Goal: Transaction & Acquisition: Purchase product/service

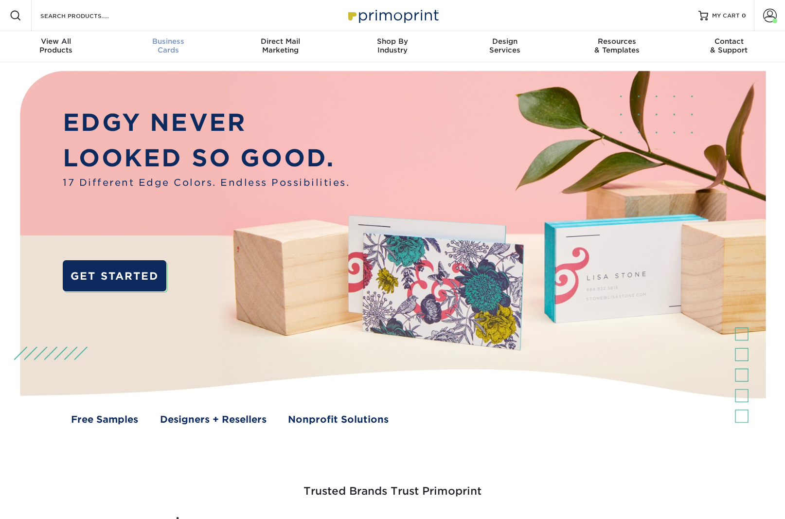
click at [170, 46] on div "Business Cards" at bounding box center [168, 46] width 112 height 18
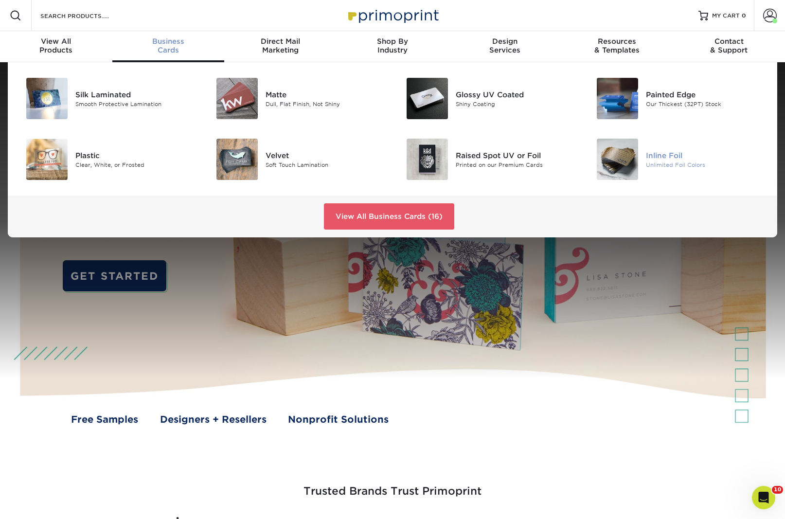
click at [668, 162] on div "Unlimited Foil Colors" at bounding box center [706, 165] width 120 height 8
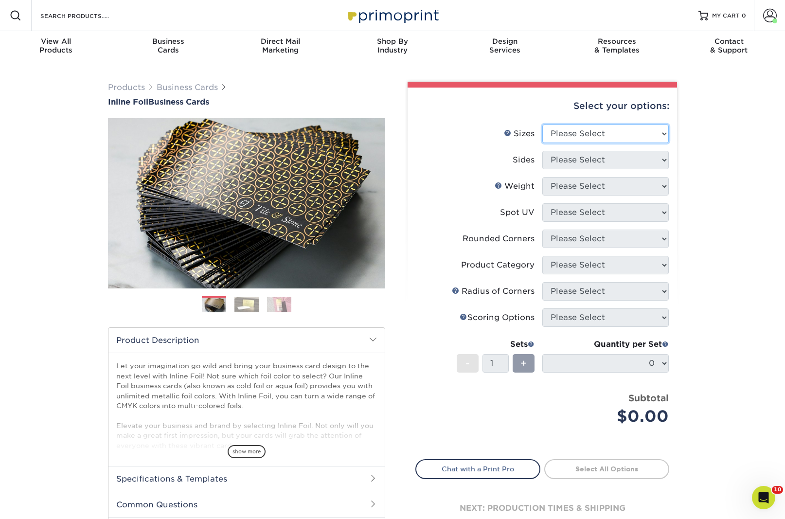
click at [604, 138] on select "Please Select 1.5" x 3.5" - Mini 1.75" x 3.5" - Mini 2" x 2" - Square 2" x 3" -…" at bounding box center [606, 134] width 127 height 18
select select "2.00x3.50"
click at [543, 125] on select "Please Select 1.5" x 3.5" - Mini 1.75" x 3.5" - Mini 2" x 2" - Square 2" x 3" -…" at bounding box center [606, 134] width 127 height 18
click at [613, 165] on select "Please Select Print Both Sides - Foil Back Only Print Both Sides - Foil Both Si…" at bounding box center [606, 160] width 127 height 18
click at [543, 151] on select "Please Select Print Both Sides - Foil Back Only Print Both Sides - Foil Both Si…" at bounding box center [606, 160] width 127 height 18
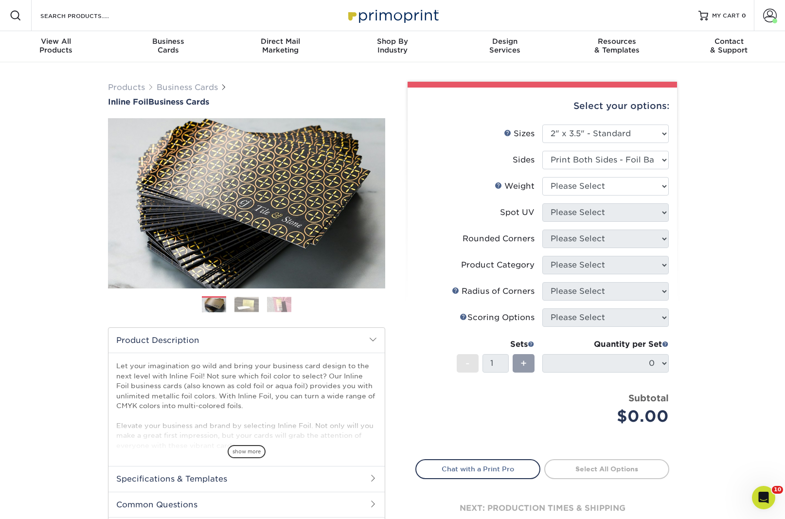
click at [241, 305] on img at bounding box center [247, 304] width 24 height 15
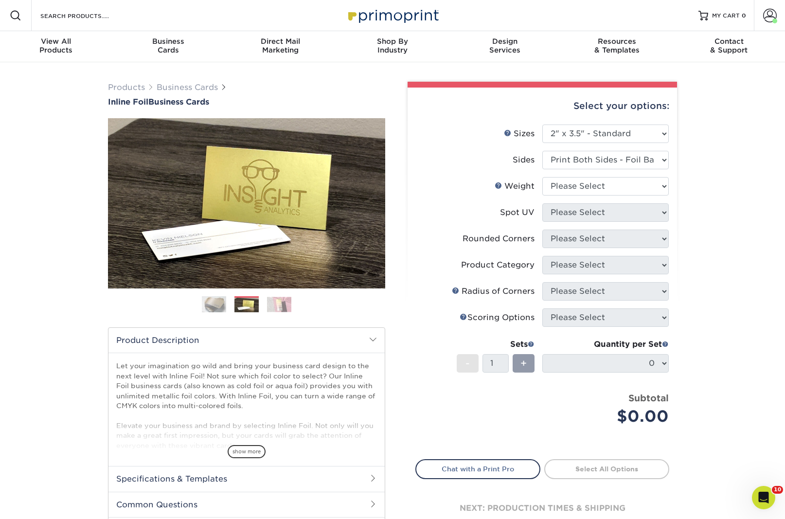
click at [267, 306] on img at bounding box center [279, 304] width 24 height 15
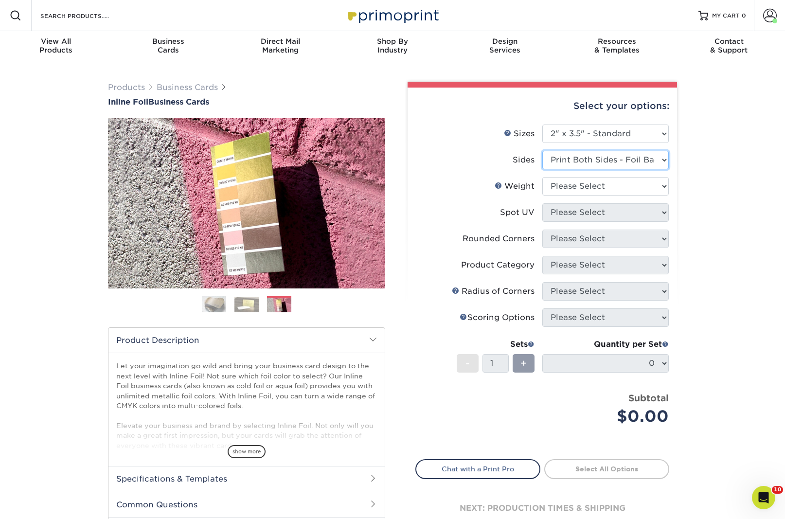
click at [588, 160] on select "Please Select Print Both Sides - Foil Back Only Print Both Sides - Foil Both Si…" at bounding box center [606, 160] width 127 height 18
select select "34527644-b4fd-4ffb-9092-1318eefcd9d9"
click at [543, 151] on select "Please Select Print Both Sides - Foil Back Only Print Both Sides - Foil Both Si…" at bounding box center [606, 160] width 127 height 18
click at [587, 185] on select "Please Select 16PT" at bounding box center [606, 186] width 127 height 18
select select "16PT"
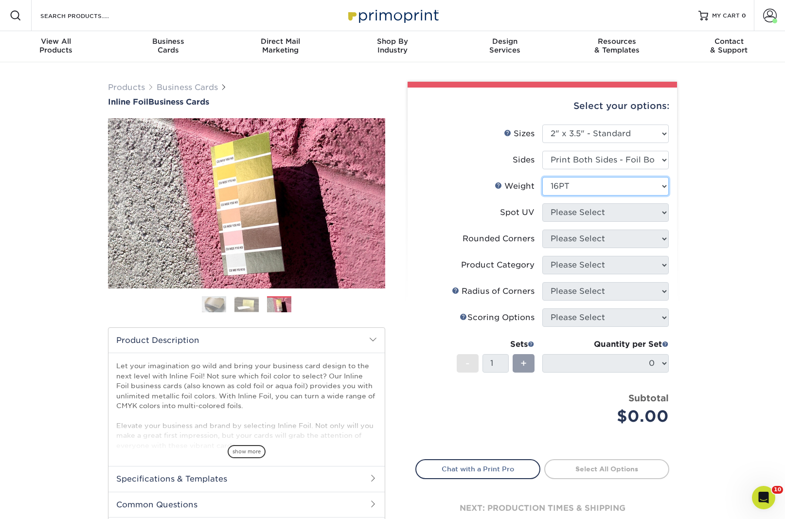
click at [543, 177] on select "Please Select 16PT" at bounding box center [606, 186] width 127 height 18
click at [585, 215] on select "Please Select No Spot UV Front and Back (Both Sides) Front Only Back Only" at bounding box center [606, 212] width 127 height 18
select select "3"
click at [543, 203] on select "Please Select No Spot UV Front and Back (Both Sides) Front Only Back Only" at bounding box center [606, 212] width 127 height 18
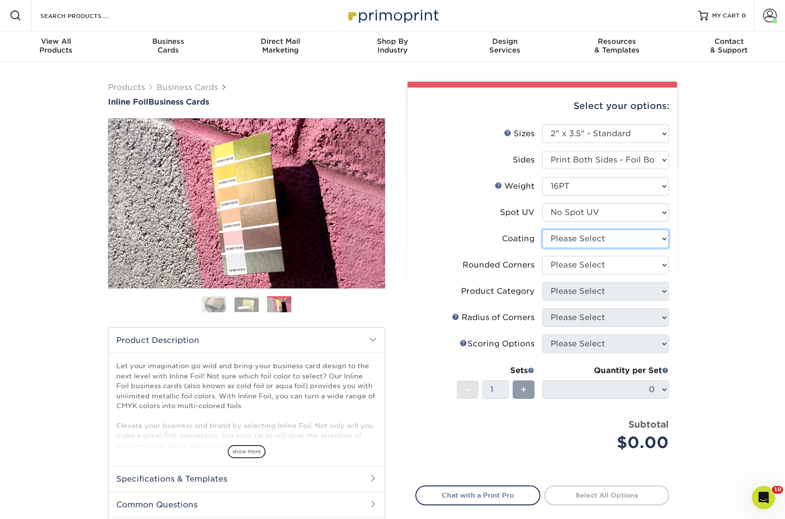
click at [586, 240] on select at bounding box center [606, 239] width 127 height 18
select select "3e7618de-abca-4bda-9f97-8b9129e913d8"
click at [543, 230] on select at bounding box center [606, 239] width 127 height 18
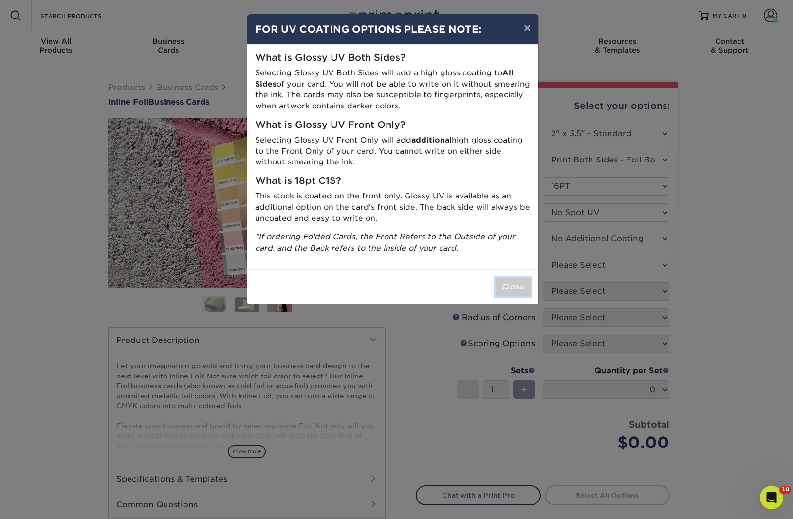
click at [520, 283] on button "Close" at bounding box center [512, 287] width 35 height 18
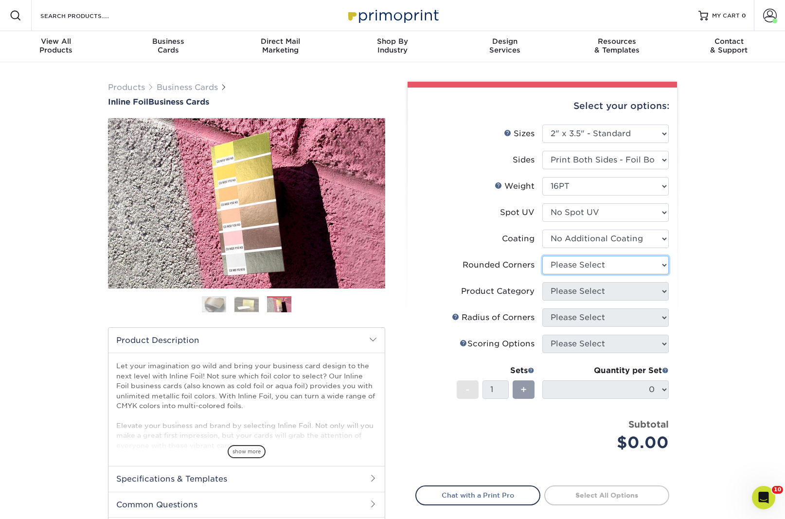
click at [574, 262] on select "Please Select Yes - Round 2 Corners Yes - Round 4 Corners No" at bounding box center [606, 265] width 127 height 18
select select "7672df9e-0e0a-464d-8e1f-920c575e4da3"
click at [543, 256] on select "Please Select Yes - Round 2 Corners Yes - Round 4 Corners No" at bounding box center [606, 265] width 127 height 18
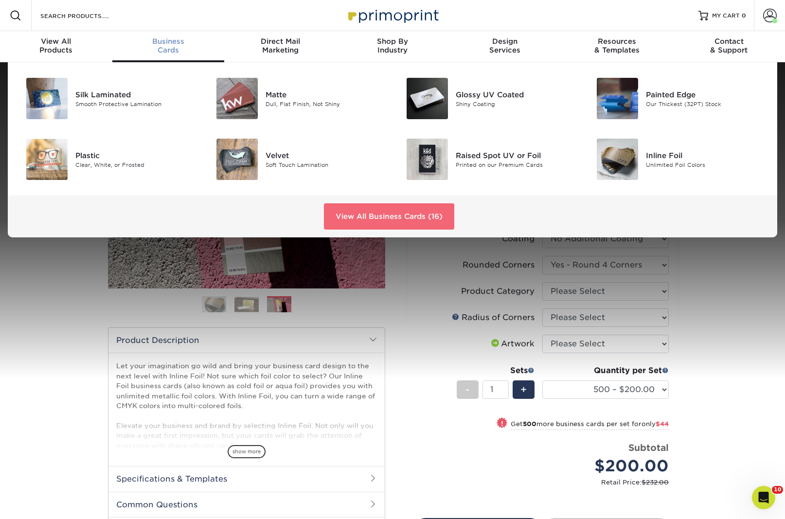
click at [377, 220] on link "View All Business Cards (16)" at bounding box center [389, 216] width 130 height 26
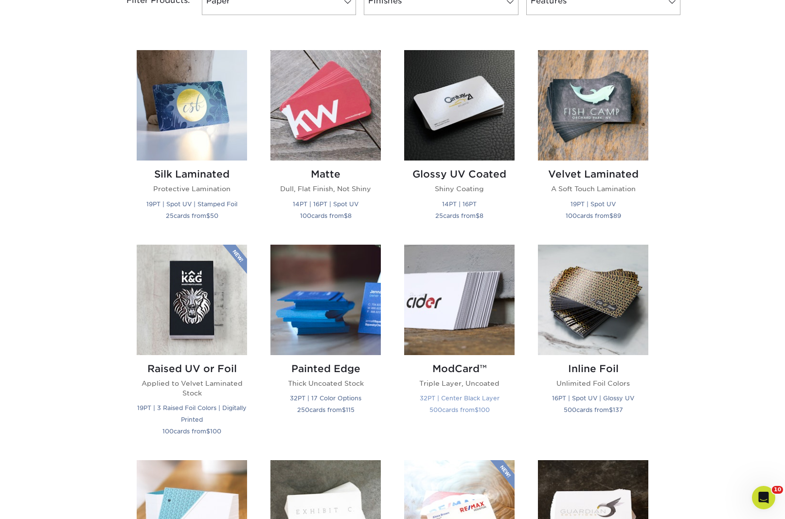
scroll to position [358, 0]
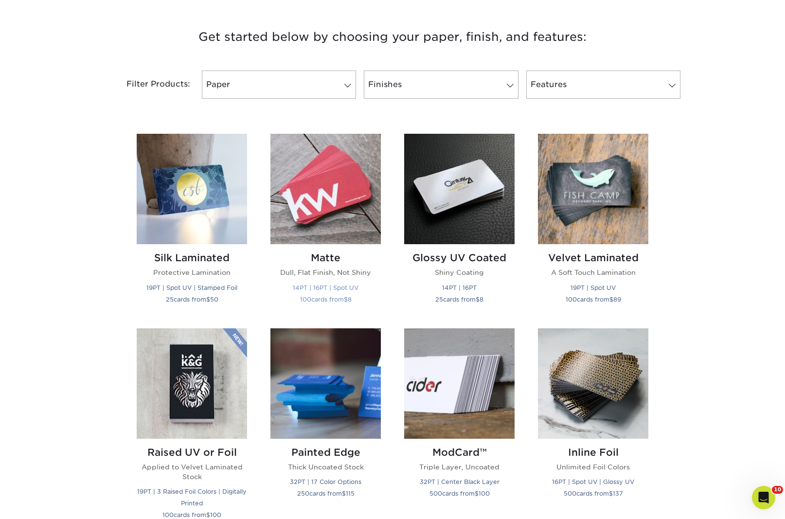
click at [321, 178] on img at bounding box center [326, 189] width 110 height 110
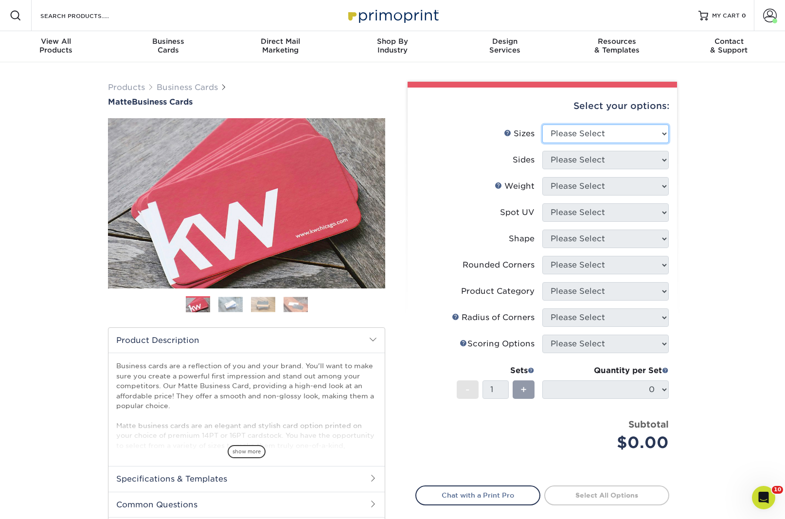
click at [595, 133] on select "Please Select 1.5" x 3.5" - Mini 1.75" x 3.5" - Mini 2" x 2" - Square 2" x 3" -…" at bounding box center [606, 134] width 127 height 18
select select "2.00x3.50"
click at [543, 125] on select "Please Select 1.5" x 3.5" - Mini 1.75" x 3.5" - Mini 2" x 2" - Square 2" x 3" -…" at bounding box center [606, 134] width 127 height 18
click at [599, 168] on select "Please Select Print Both Sides Print Front Only" at bounding box center [606, 160] width 127 height 18
select select "13abbda7-1d64-4f25-8bb2-c179b224825d"
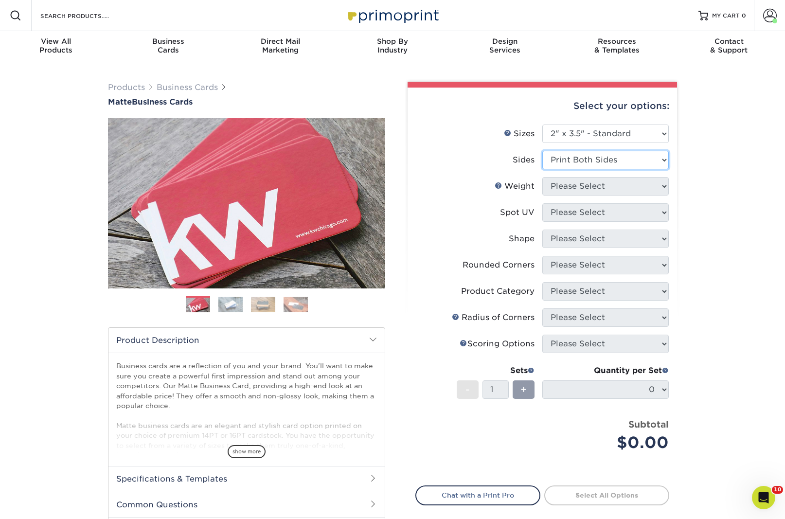
click at [543, 151] on select "Please Select Print Both Sides Print Front Only" at bounding box center [606, 160] width 127 height 18
click at [599, 185] on select "Please Select" at bounding box center [606, 186] width 127 height 18
select select "16PT"
click at [543, 177] on select "Please Select 16PT 14PT" at bounding box center [606, 186] width 127 height 18
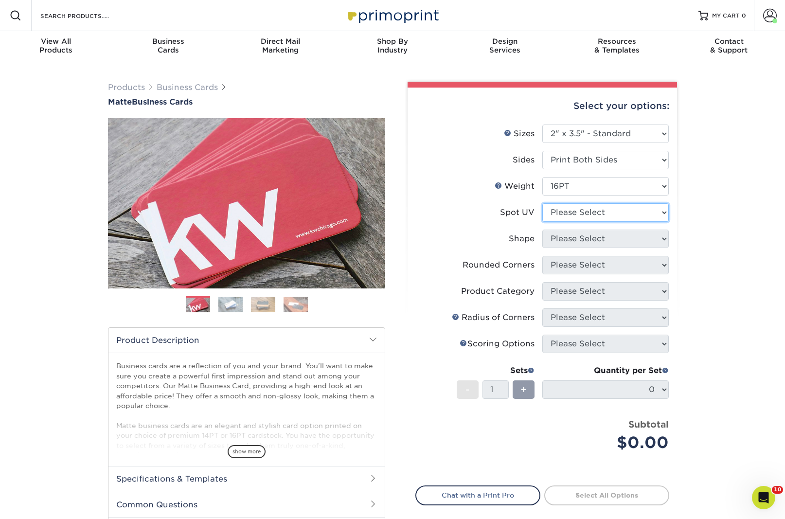
click at [602, 213] on select "Please Select No Spot UV Front and Back (Both Sides) Front Only Back Only" at bounding box center [606, 212] width 127 height 18
select select "3"
click at [543, 203] on select "Please Select No Spot UV Front and Back (Both Sides) Front Only Back Only" at bounding box center [606, 212] width 127 height 18
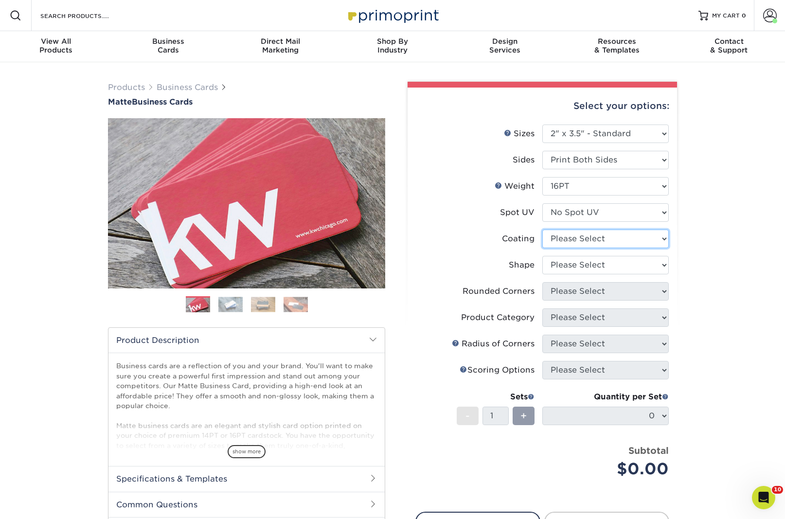
click at [632, 239] on select at bounding box center [606, 239] width 127 height 18
select select "121bb7b5-3b4d-429f-bd8d-bbf80e953313"
click at [543, 230] on select at bounding box center [606, 239] width 127 height 18
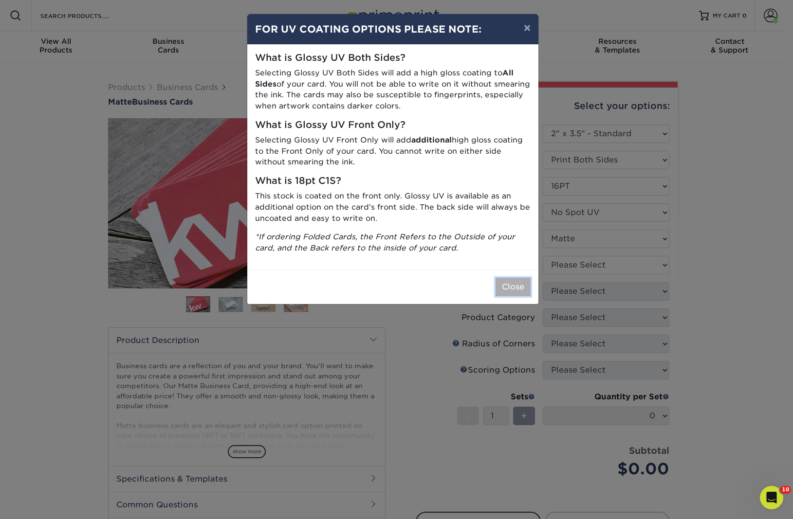
click at [524, 284] on button "Close" at bounding box center [512, 287] width 35 height 18
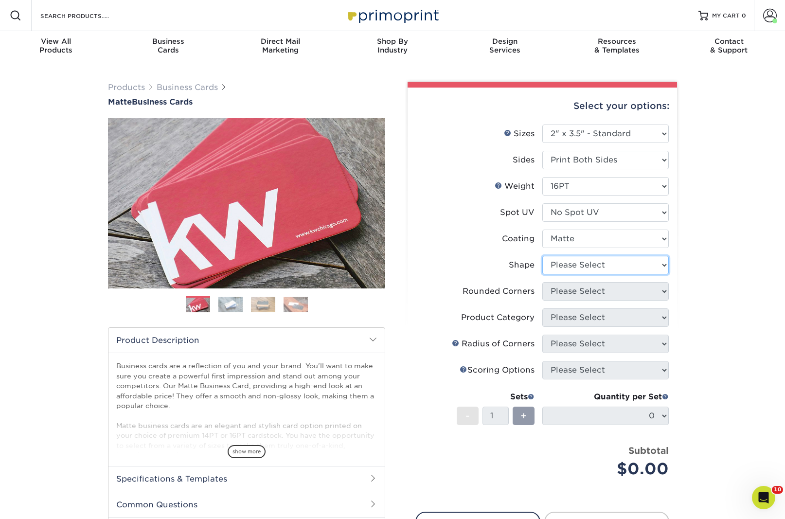
click at [575, 268] on select "Please Select Standard Oval" at bounding box center [606, 265] width 127 height 18
select select "standard"
click at [543, 256] on select "Please Select Standard Oval" at bounding box center [606, 265] width 127 height 18
click at [583, 291] on select "Please Select Yes - Round 2 Corners Yes - Round 4 Corners No" at bounding box center [606, 291] width 127 height 18
select select "0"
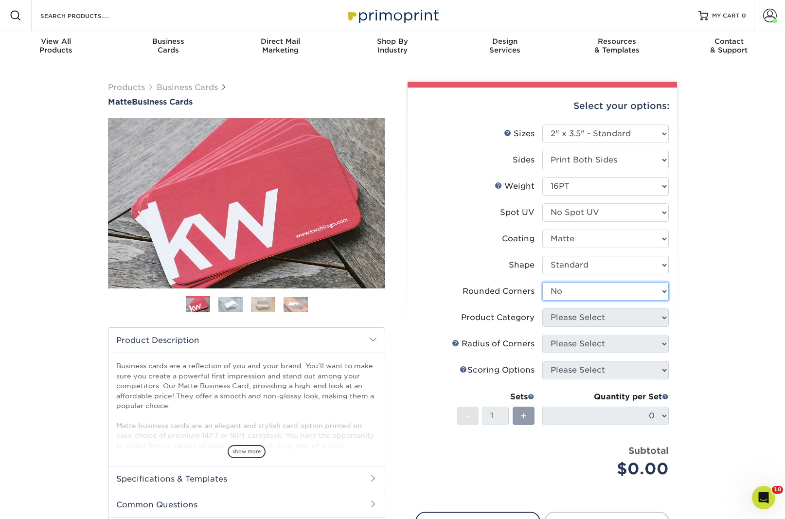
click at [543, 282] on select "Please Select Yes - Round 2 Corners Yes - Round 4 Corners No" at bounding box center [606, 291] width 127 height 18
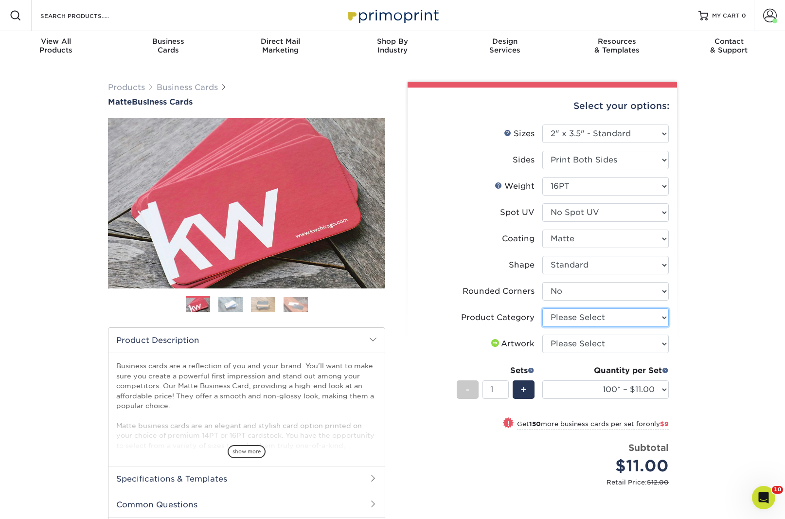
click at [585, 317] on select "Please Select Business Cards" at bounding box center [606, 317] width 127 height 18
select select "3b5148f1-0588-4f88-a218-97bcfdce65c1"
click at [543, 308] on select "Please Select Business Cards" at bounding box center [606, 317] width 127 height 18
click at [647, 393] on select "100* – $11.00 250* – $20.00 500 – $39.00 1000 – $49.00 2500 – $87.00 5000 – $16…" at bounding box center [606, 389] width 127 height 18
click at [543, 380] on select "100* – $11.00 250* – $20.00 500 – $39.00 1000 – $49.00 2500 – $87.00 5000 – $16…" at bounding box center [606, 389] width 127 height 18
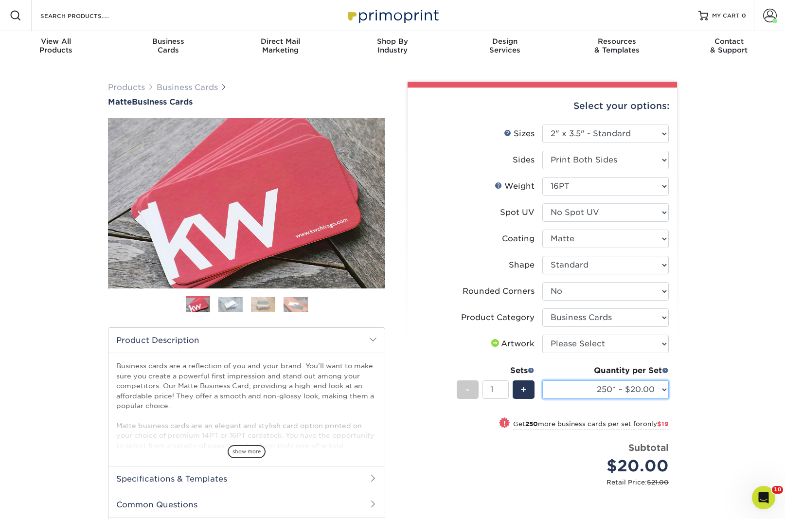
click at [618, 395] on select "100* – $11.00 250* – $20.00 500 – $39.00 1000 – $49.00 2500 – $87.00 5000 – $16…" at bounding box center [606, 389] width 127 height 18
select select "500 – $39.00"
click at [543, 380] on select "100* – $11.00 250* – $20.00 500 – $39.00 1000 – $49.00 2500 – $87.00 5000 – $16…" at bounding box center [606, 389] width 127 height 18
click at [160, 88] on link "Business Cards" at bounding box center [187, 87] width 61 height 9
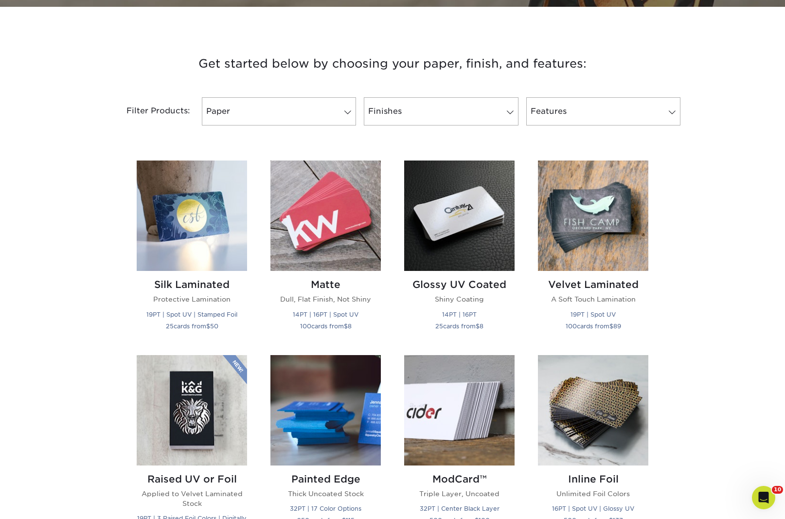
scroll to position [342, 0]
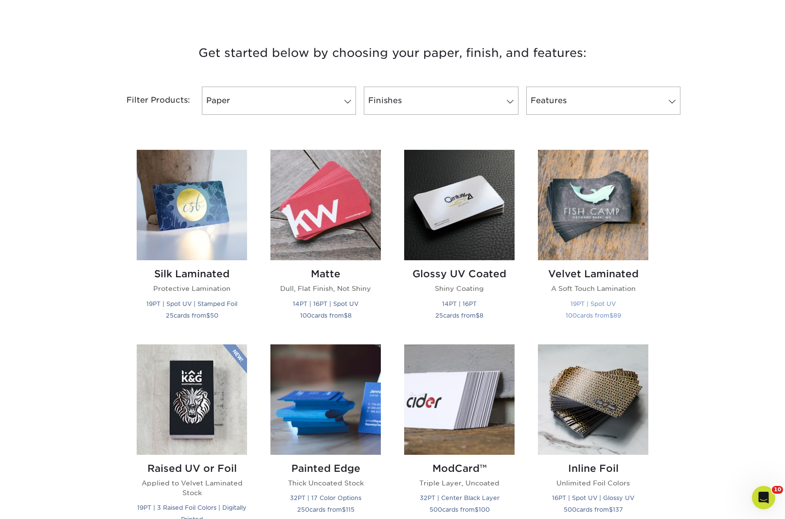
click at [613, 276] on h2 "Velvet Laminated" at bounding box center [593, 274] width 110 height 12
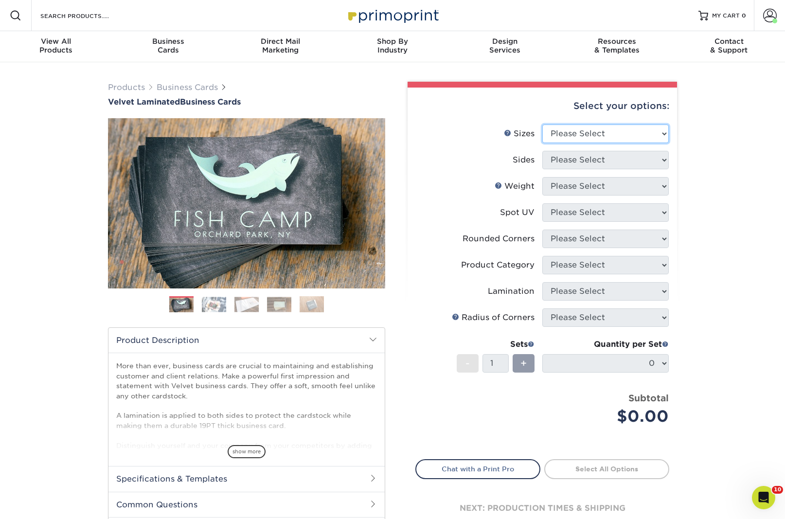
click at [551, 132] on select "Please Select 1.5" x 3.5" - Mini 1.75" x 3.5" - Mini 2" x 2" - Square 2" x 3" -…" at bounding box center [606, 134] width 127 height 18
select select "2.00x3.50"
click at [543, 125] on select "Please Select 1.5" x 3.5" - Mini 1.75" x 3.5" - Mini 2" x 2" - Square 2" x 3" -…" at bounding box center [606, 134] width 127 height 18
click at [589, 163] on select "Please Select Print Both Sides Print Front Only" at bounding box center [606, 160] width 127 height 18
select select "13abbda7-1d64-4f25-8bb2-c179b224825d"
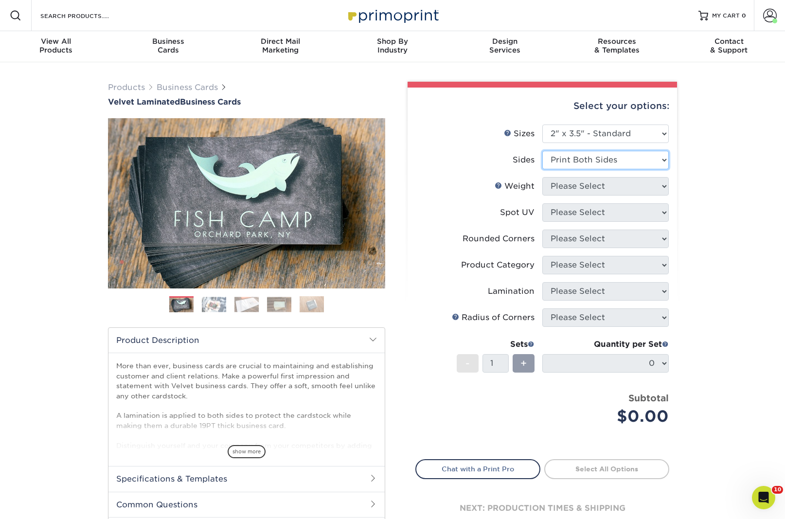
click at [543, 151] on select "Please Select Print Both Sides Print Front Only" at bounding box center [606, 160] width 127 height 18
click at [598, 189] on select "Please Select 16PT" at bounding box center [606, 186] width 127 height 18
select select "16PT"
click at [543, 177] on select "Please Select 16PT" at bounding box center [606, 186] width 127 height 18
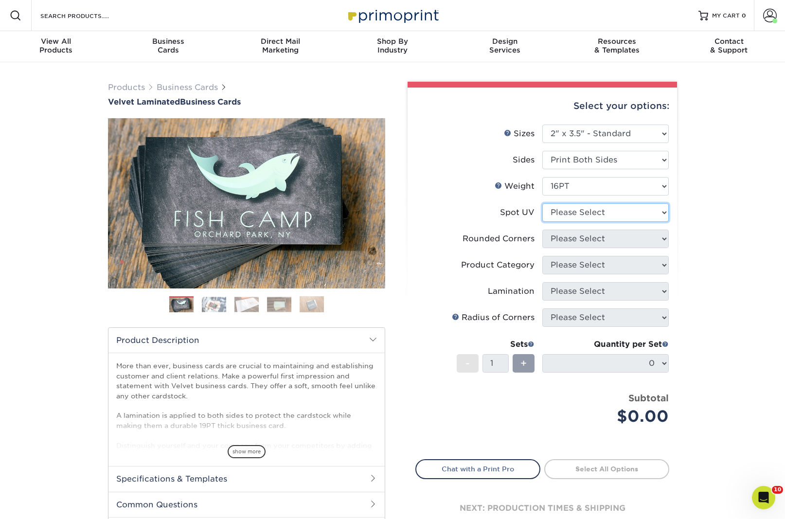
click at [599, 216] on select "Please Select No Spot UV Front and Back (Both Sides) Front Only Back Only" at bounding box center [606, 212] width 127 height 18
select select "1"
click at [543, 203] on select "Please Select No Spot UV Front and Back (Both Sides) Front Only Back Only" at bounding box center [606, 212] width 127 height 18
click at [595, 240] on select "Please Select Yes - Round 2 Corners Yes - Round 4 Corners No" at bounding box center [606, 239] width 127 height 18
select select "0"
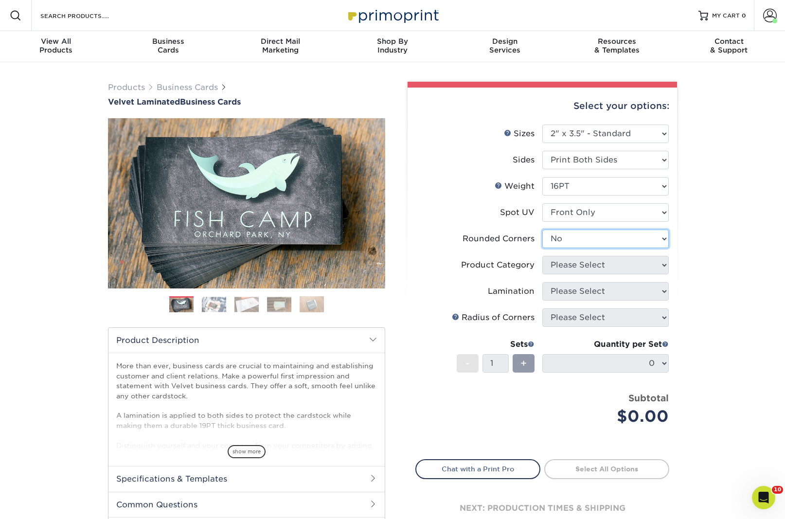
click at [543, 230] on select "Please Select Yes - Round 2 Corners Yes - Round 4 Corners No" at bounding box center [606, 239] width 127 height 18
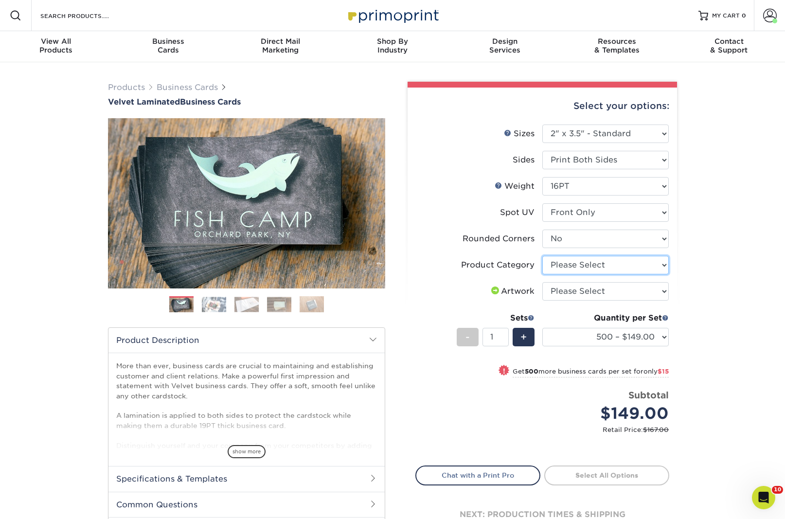
click at [617, 269] on select "Please Select Business Cards" at bounding box center [606, 265] width 127 height 18
select select "3b5148f1-0588-4f88-a218-97bcfdce65c1"
click at [543, 256] on select "Please Select Business Cards" at bounding box center [606, 265] width 127 height 18
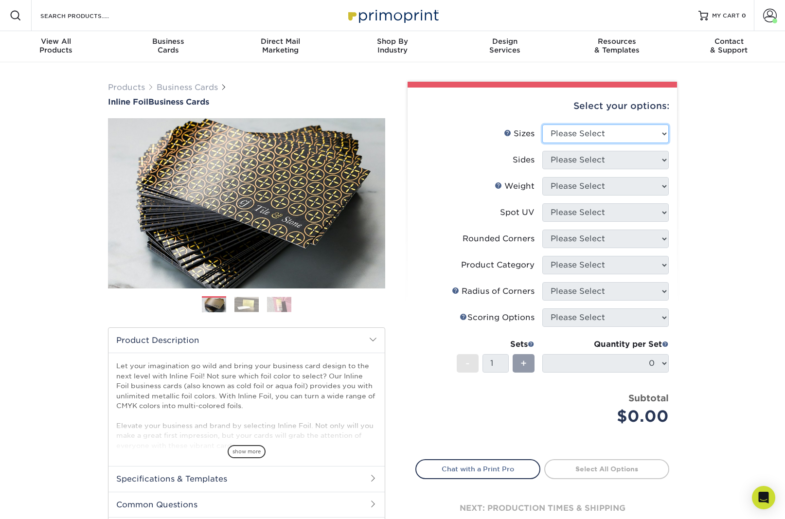
click at [584, 131] on select "Please Select 1.5" x 3.5" - Mini 1.75" x 3.5" - Mini 2" x 2" - Square 2" x 3" -…" at bounding box center [606, 134] width 127 height 18
select select "2.00x3.50"
click at [543, 125] on select "Please Select 1.5" x 3.5" - Mini 1.75" x 3.5" - Mini 2" x 2" - Square 2" x 3" -…" at bounding box center [606, 134] width 127 height 18
click at [579, 157] on select "Please Select Print Both Sides - Foil Back Only Print Both Sides - Foil Both Si…" at bounding box center [606, 160] width 127 height 18
select select "2ba18f74-0f96-487e-8b6e-985b404b3305"
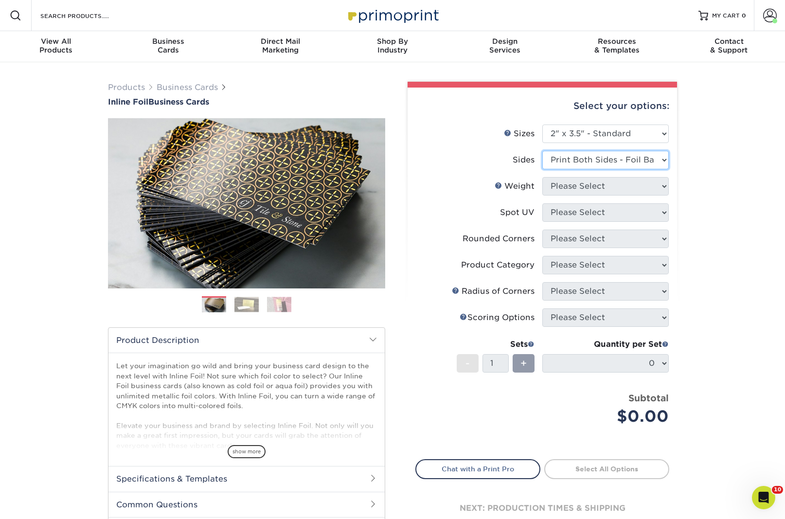
click at [543, 151] on select "Please Select Print Both Sides - Foil Back Only Print Both Sides - Foil Both Si…" at bounding box center [606, 160] width 127 height 18
click at [580, 159] on select "Please Select Print Both Sides - Foil Back Only Print Both Sides - Foil Both Si…" at bounding box center [606, 160] width 127 height 18
click at [543, 151] on select "Please Select Print Both Sides - Foil Back Only Print Both Sides - Foil Both Si…" at bounding box center [606, 160] width 127 height 18
click at [591, 184] on select "Please Select 16PT" at bounding box center [606, 186] width 127 height 18
select select "16PT"
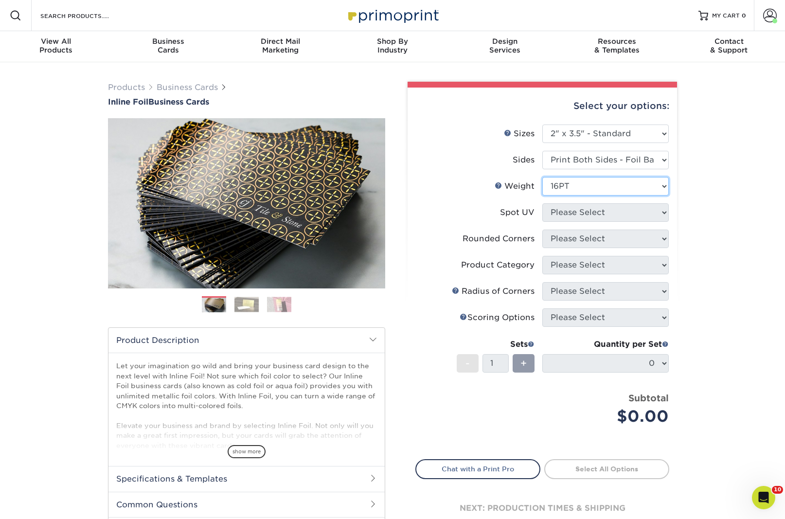
click at [543, 177] on select "Please Select 16PT" at bounding box center [606, 186] width 127 height 18
click at [594, 214] on select "Please Select No Spot UV Front and Back (Both Sides) Front Only Back Only" at bounding box center [606, 212] width 127 height 18
select select "3"
click at [543, 203] on select "Please Select No Spot UV Front and Back (Both Sides) Front Only Back Only" at bounding box center [606, 212] width 127 height 18
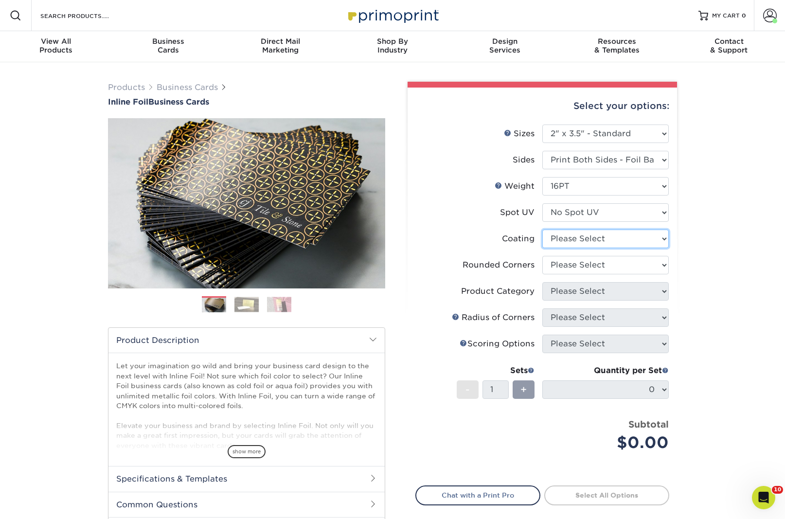
click at [597, 242] on select at bounding box center [606, 239] width 127 height 18
select select "3e7618de-abca-4bda-9f97-8b9129e913d8"
click at [543, 230] on select at bounding box center [606, 239] width 127 height 18
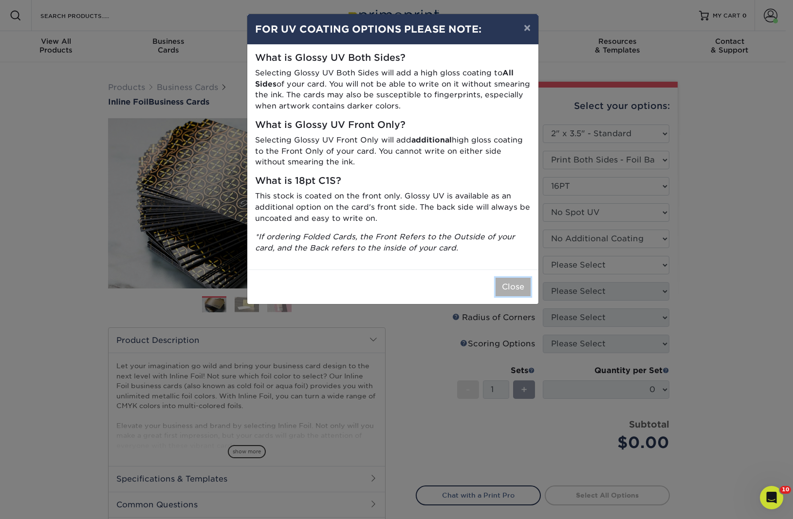
click at [525, 281] on button "Close" at bounding box center [512, 287] width 35 height 18
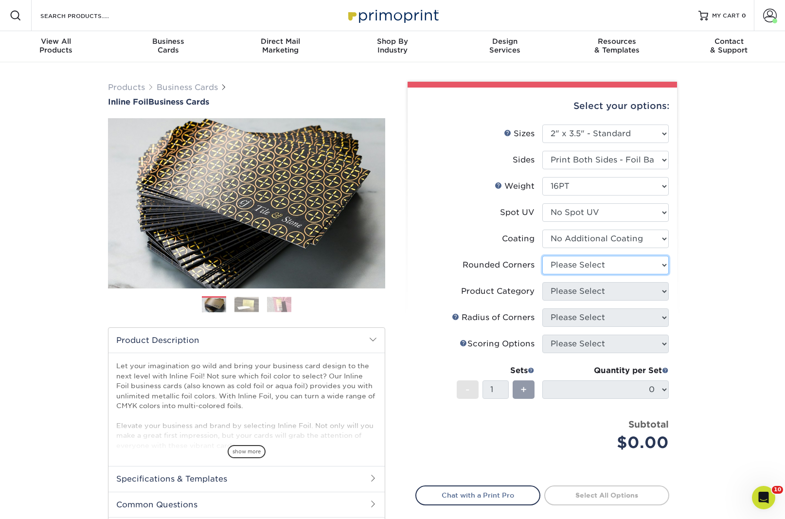
click at [582, 265] on select "Please Select Yes - Round 2 Corners Yes - Round 4 Corners No" at bounding box center [606, 265] width 127 height 18
select select "0"
click at [543, 256] on select "Please Select Yes - Round 2 Corners Yes - Round 4 Corners No" at bounding box center [606, 265] width 127 height 18
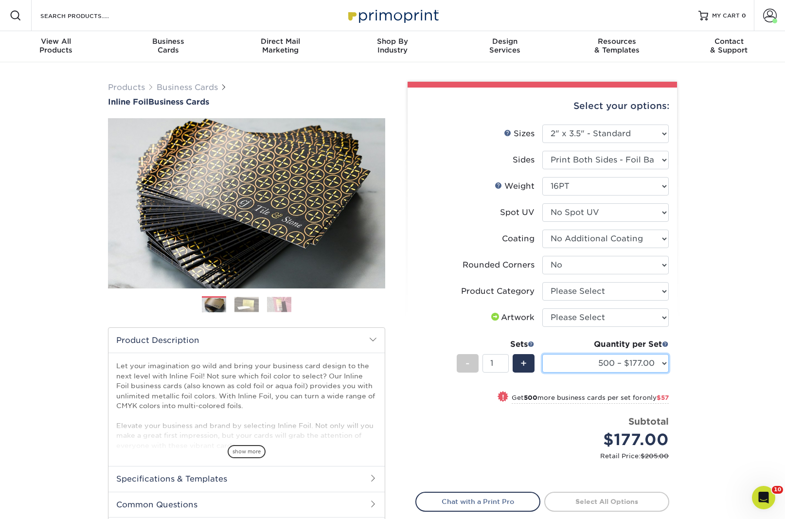
click at [629, 357] on select "500 – $177.00 1000 – $234.00 2500 – $434.00 5000 – $617.00" at bounding box center [606, 363] width 127 height 18
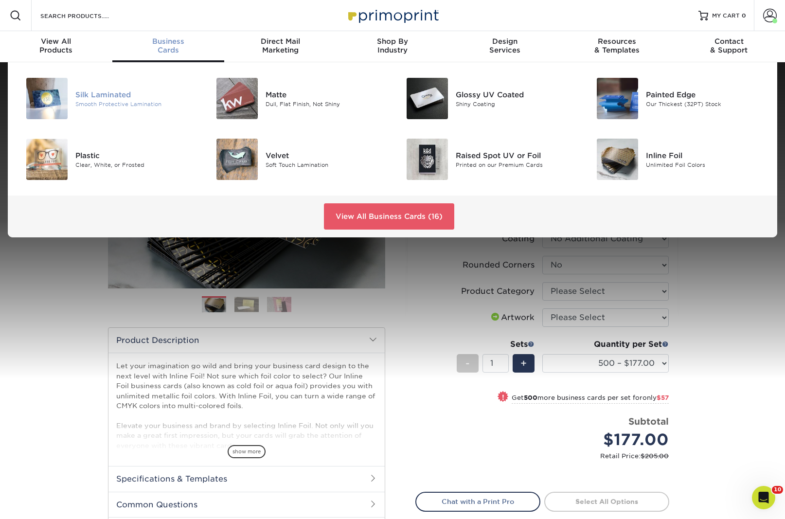
click at [117, 93] on div "Silk Laminated" at bounding box center [135, 94] width 120 height 11
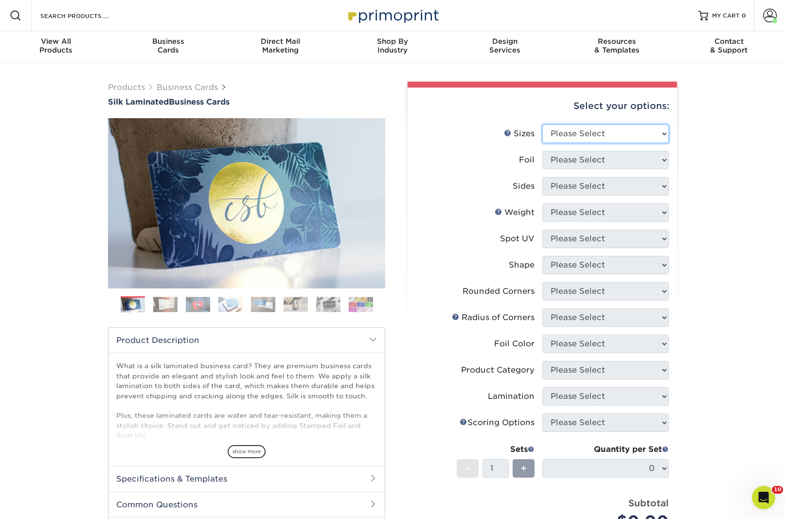
click at [590, 134] on select "Please Select 1.5" x 3.5" - Mini 1.75" x 3.5" - Mini 2" x 2" - Square 2" x 3" -…" at bounding box center [606, 134] width 127 height 18
select select "2.00x3.50"
click at [543, 125] on select "Please Select 1.5" x 3.5" - Mini 1.75" x 3.5" - Mini 2" x 2" - Square 2" x 3" -…" at bounding box center [606, 134] width 127 height 18
click at [611, 157] on select "Please Select Yes No" at bounding box center [606, 160] width 127 height 18
select select "0"
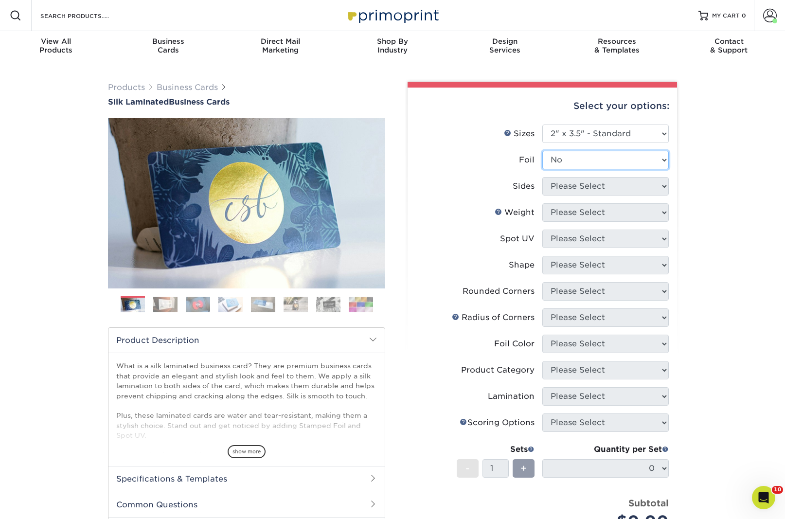
click at [543, 151] on select "Please Select Yes No" at bounding box center [606, 160] width 127 height 18
click at [608, 181] on select "Please Select Print Both Sides Print Front Only" at bounding box center [606, 186] width 127 height 18
select select "13abbda7-1d64-4f25-8bb2-c179b224825d"
click at [543, 177] on select "Please Select Print Both Sides Print Front Only" at bounding box center [606, 186] width 127 height 18
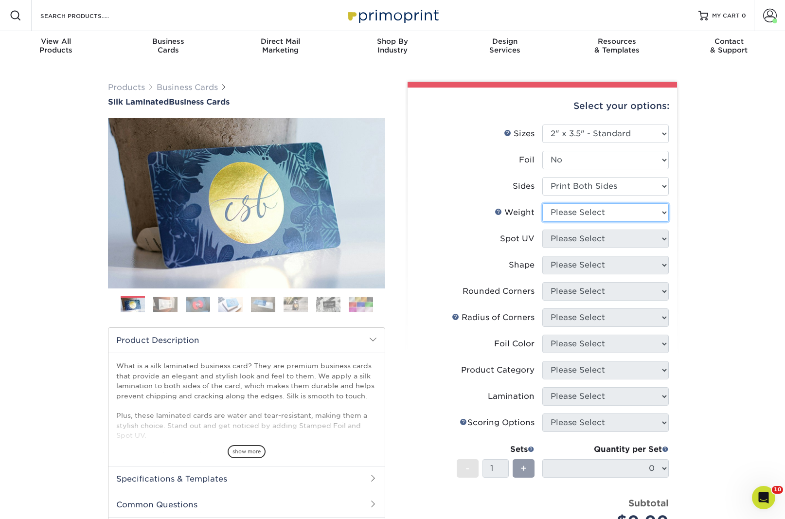
click at [605, 211] on select "Please Select 16PT" at bounding box center [606, 212] width 127 height 18
select select "16PT"
click at [543, 203] on select "Please Select 16PT" at bounding box center [606, 212] width 127 height 18
click at [601, 238] on select "Please Select No Spot UV Front and Back (Both Sides) Front Only Back Only" at bounding box center [606, 239] width 127 height 18
click at [543, 230] on select "Please Select No Spot UV Front and Back (Both Sides) Front Only Back Only" at bounding box center [606, 239] width 127 height 18
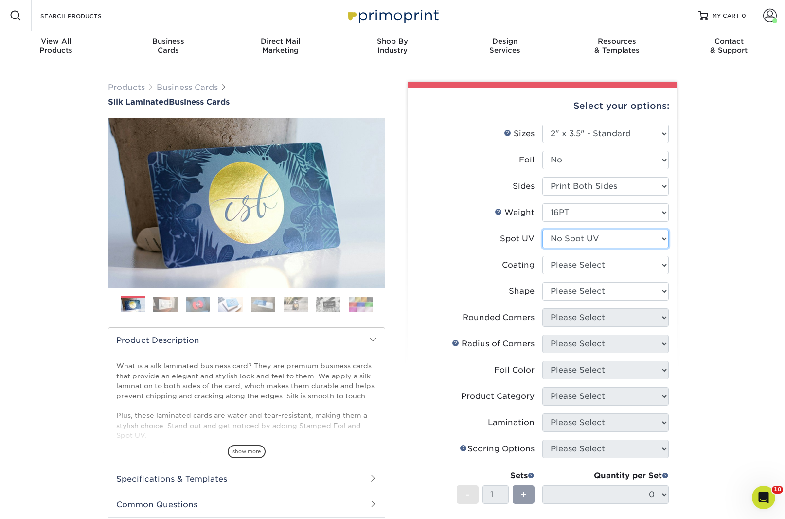
click at [616, 232] on select "Please Select No Spot UV Front and Back (Both Sides) Front Only Back Only" at bounding box center [606, 239] width 127 height 18
select select "1"
click at [543, 230] on select "Please Select No Spot UV Front and Back (Both Sides) Front Only Back Only" at bounding box center [606, 239] width 127 height 18
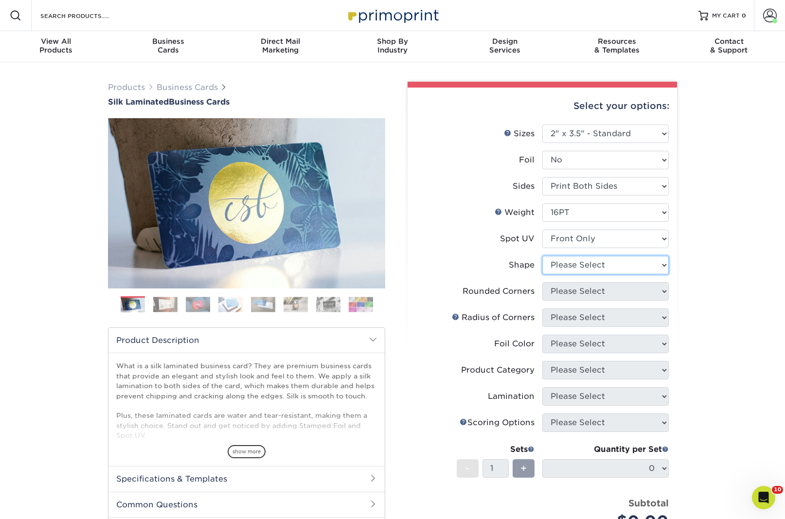
click at [603, 269] on select "Please Select Standard" at bounding box center [606, 265] width 127 height 18
select select "standard"
click at [543, 256] on select "Please Select Standard" at bounding box center [606, 265] width 127 height 18
click at [601, 292] on select "Please Select Yes - Round 2 Corners Yes - Round 4 Corners No" at bounding box center [606, 291] width 127 height 18
select select "0"
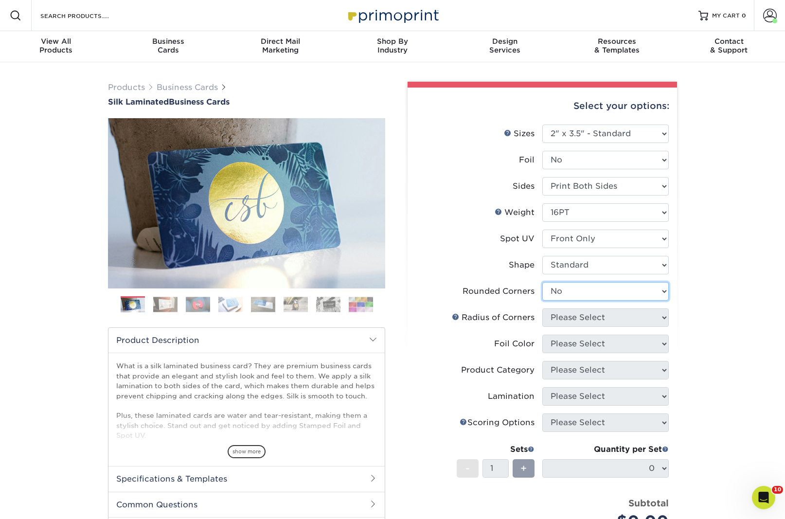
click at [543, 282] on select "Please Select Yes - Round 2 Corners Yes - Round 4 Corners No" at bounding box center [606, 291] width 127 height 18
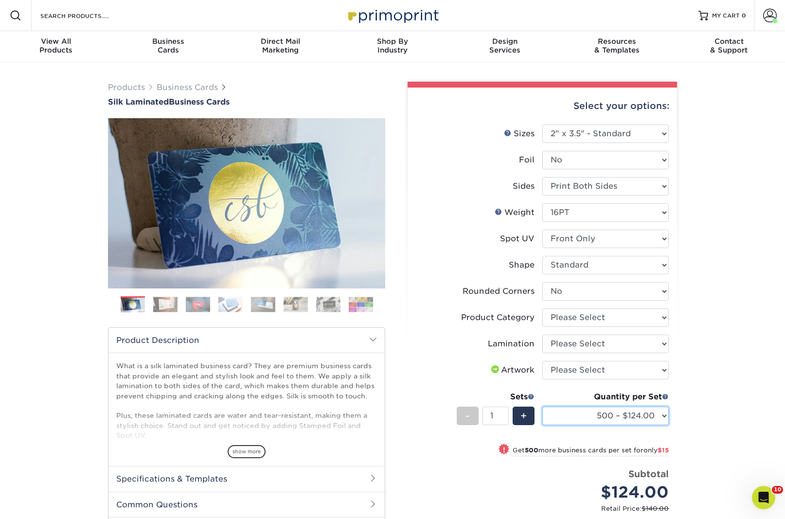
click at [638, 415] on select "500 – $124.00 1000 – $139.00 2500 – $341.00 5000 – $571.00 10000 – $1028.00" at bounding box center [606, 416] width 127 height 18
